Goal: Transaction & Acquisition: Purchase product/service

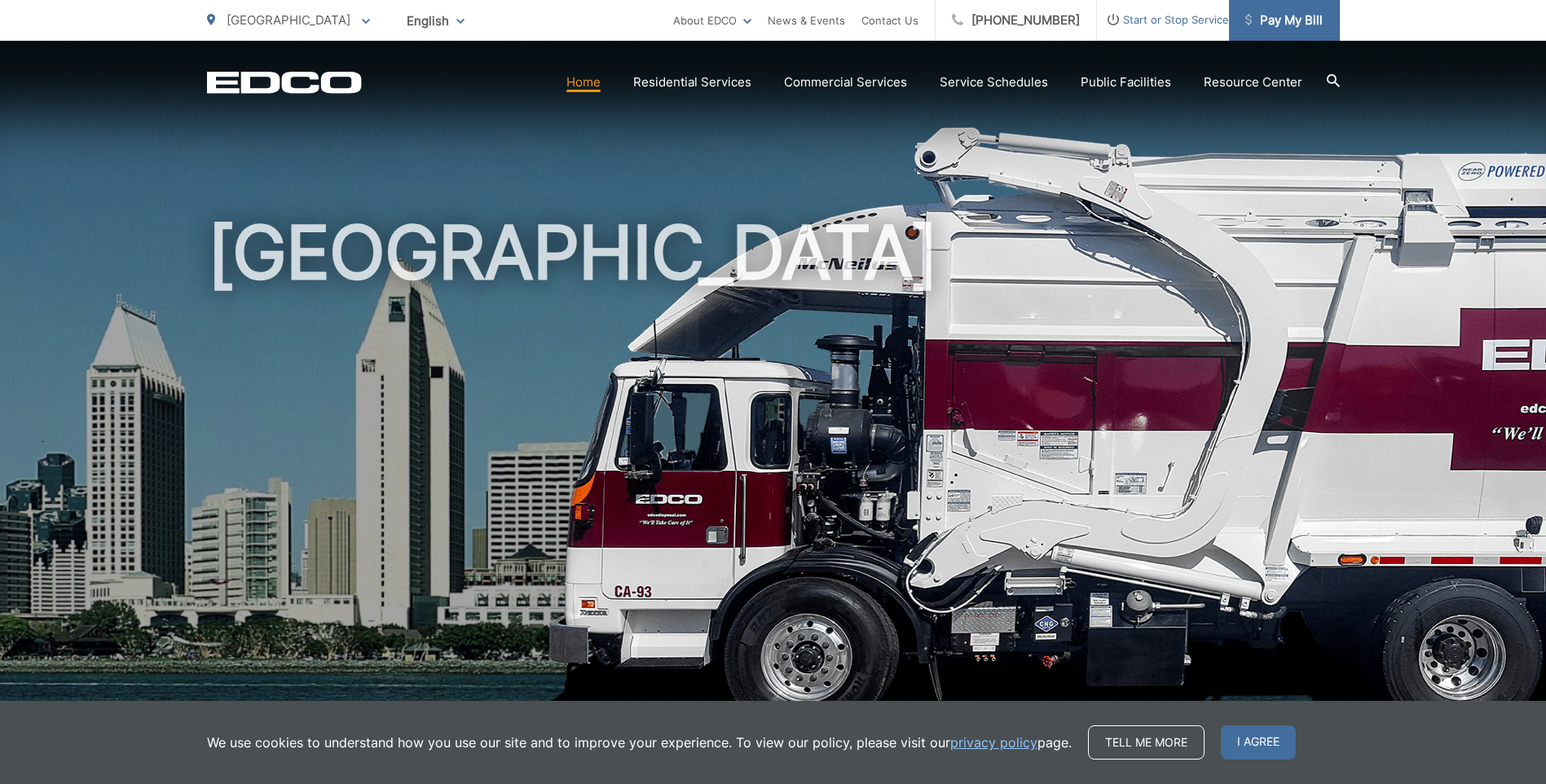
click at [1278, 15] on span "Pay My Bill" at bounding box center [1284, 20] width 77 height 19
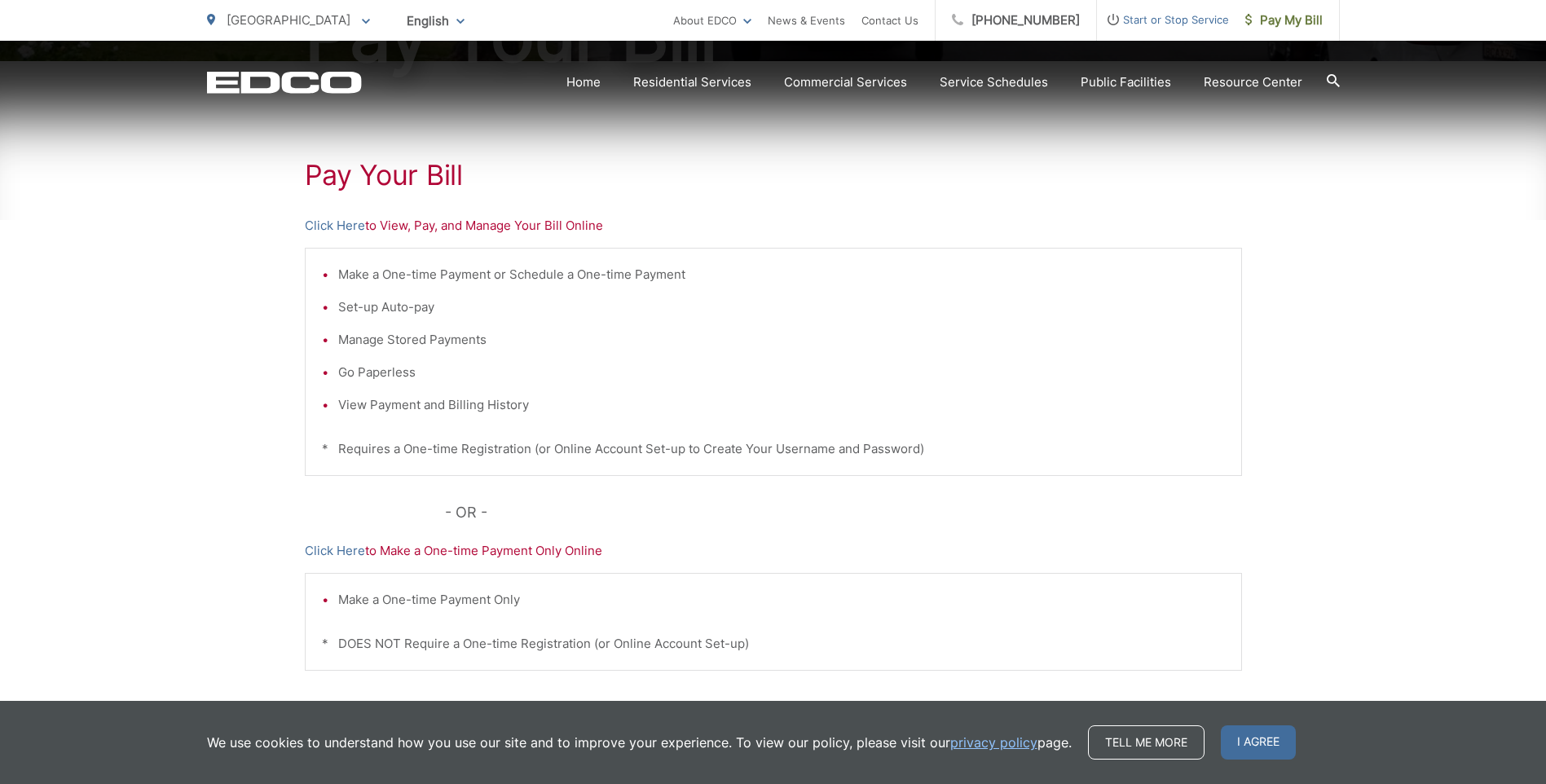
scroll to position [293, 0]
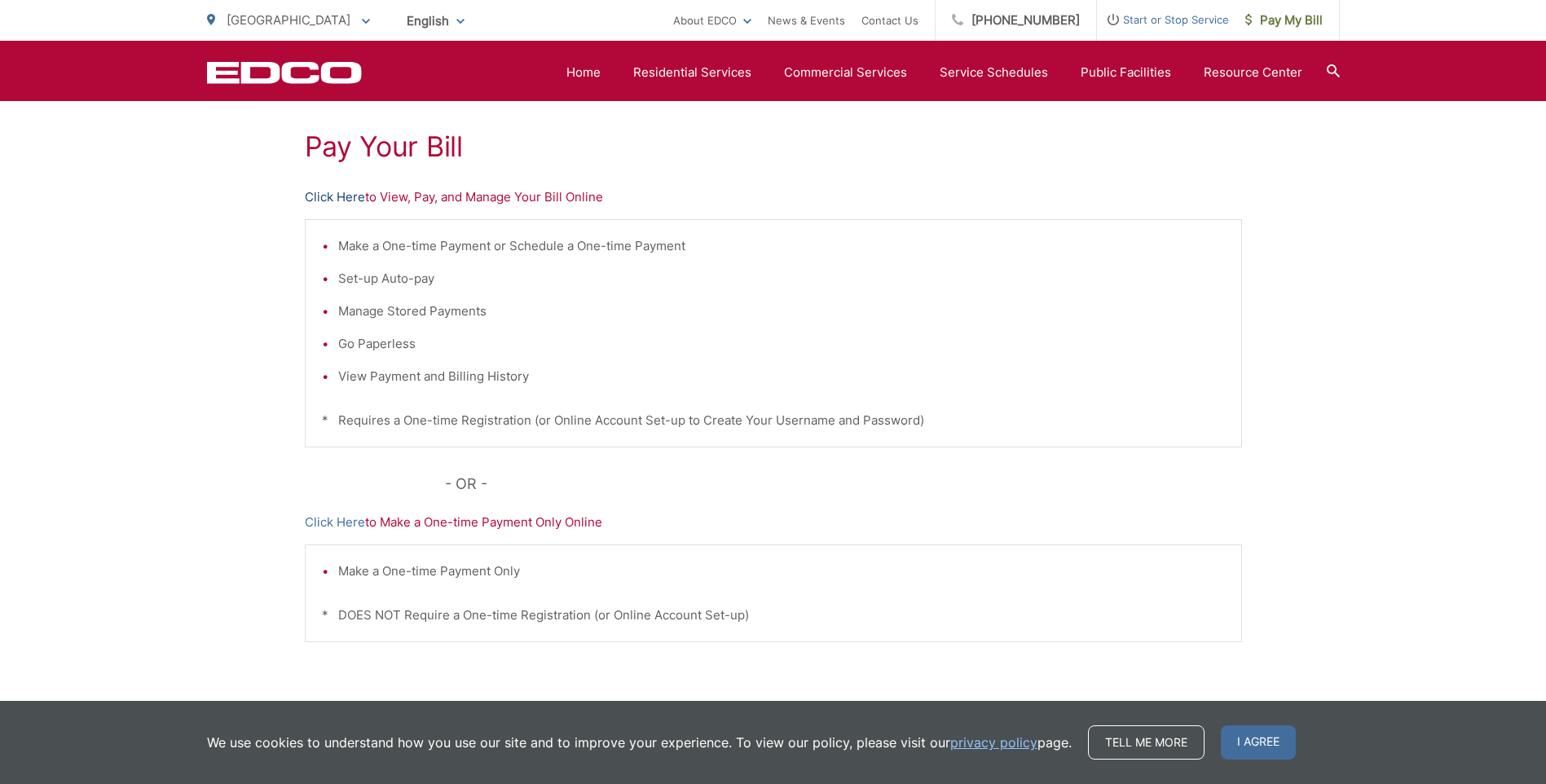
click at [347, 196] on link "Click Here" at bounding box center [335, 196] width 60 height 19
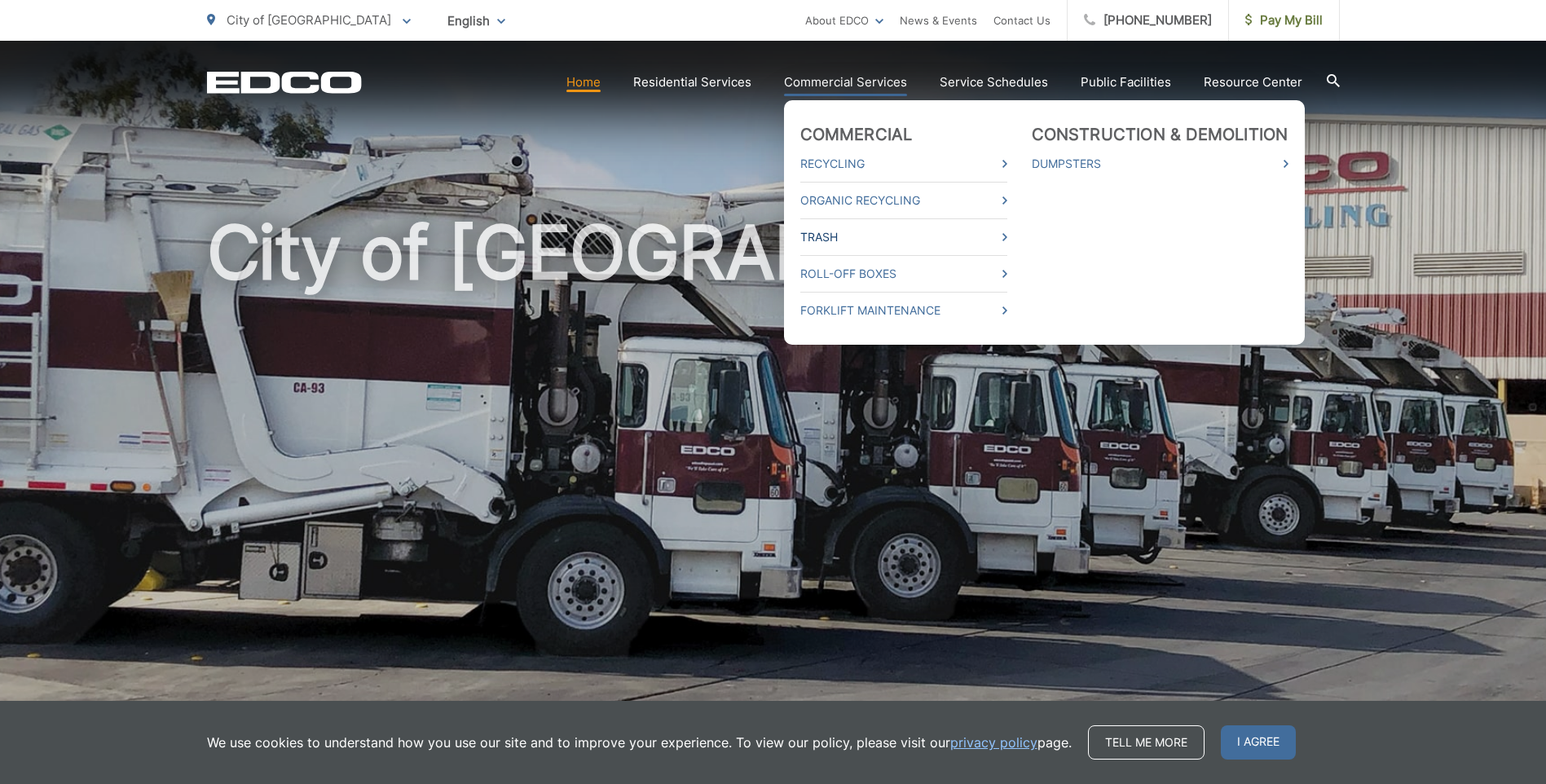
click at [819, 233] on link "Trash" at bounding box center [904, 236] width 207 height 19
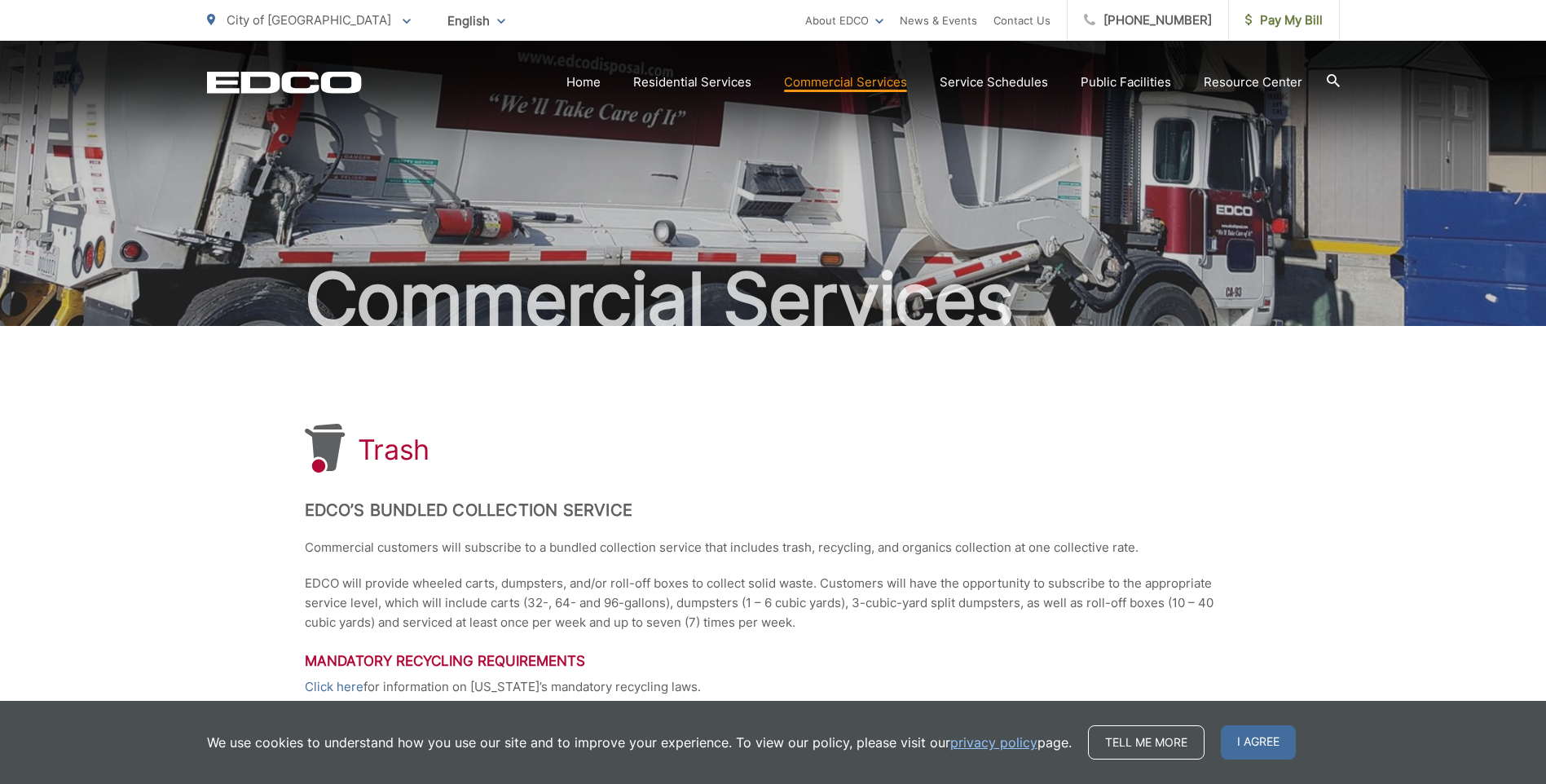
click at [402, 19] on icon at bounding box center [406, 22] width 8 height 5
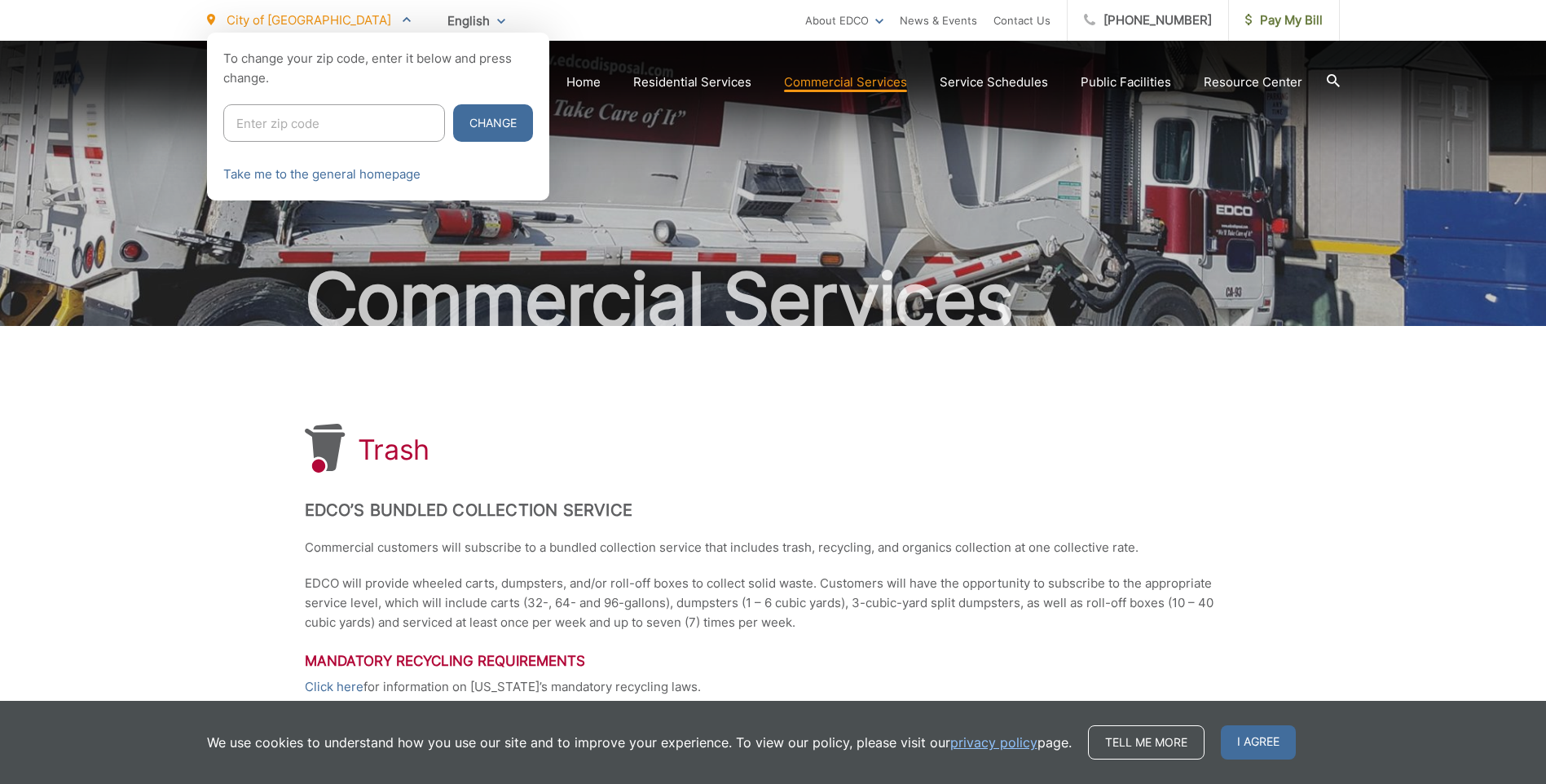
click at [298, 119] on input "Enter zip code" at bounding box center [334, 123] width 222 height 37
type input "92104"
click at [453, 121] on button "Change" at bounding box center [493, 123] width 80 height 37
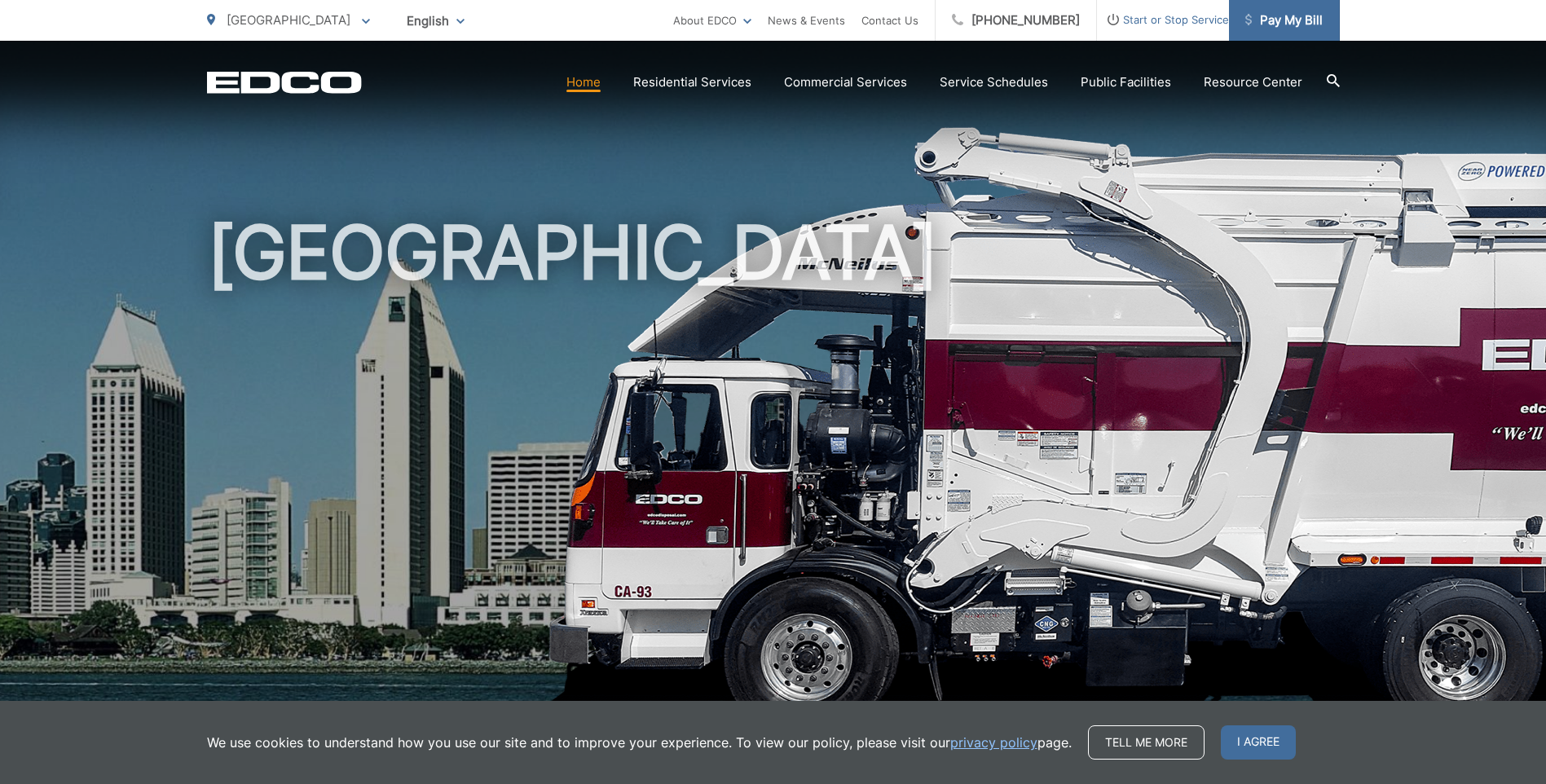
click at [1301, 24] on span "Pay My Bill" at bounding box center [1284, 20] width 77 height 19
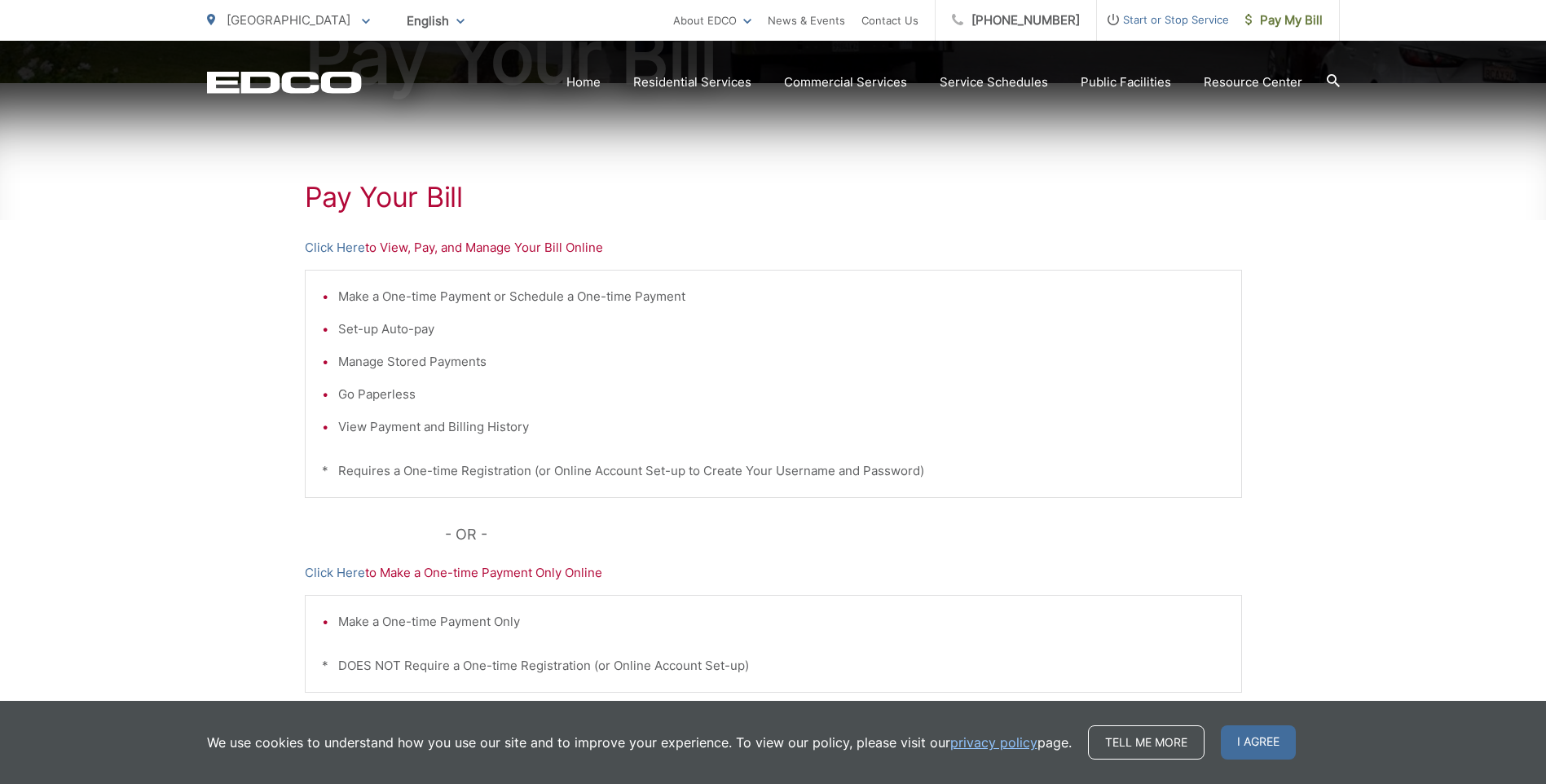
scroll to position [245, 0]
click at [337, 243] on link "Click Here" at bounding box center [335, 246] width 60 height 19
